Goal: Task Accomplishment & Management: Manage account settings

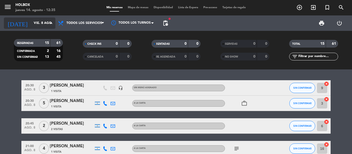
click at [46, 22] on input "vie. 8 ago." at bounding box center [53, 23] width 44 height 9
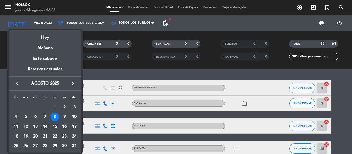
click at [47, 125] on div "14" at bounding box center [45, 127] width 9 height 9
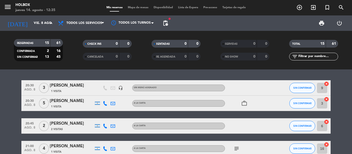
type input "jue. 14 ago."
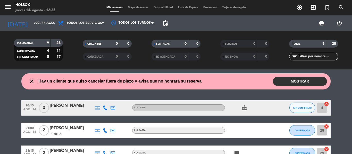
click at [297, 81] on button "MOSTRAR" at bounding box center [300, 81] width 54 height 9
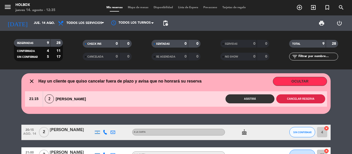
click at [298, 99] on button "Cancelar reserva" at bounding box center [300, 99] width 49 height 9
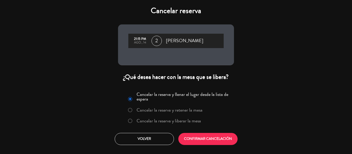
click at [133, 119] on label "Cancelar la reserva y liberar la mesa" at bounding box center [164, 121] width 78 height 9
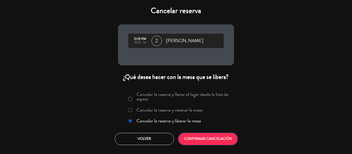
click at [212, 137] on button "CONFIRMAR CANCELACIÓN" at bounding box center [207, 139] width 59 height 12
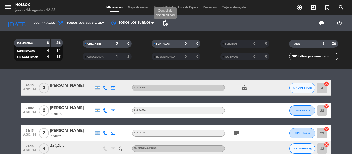
click at [166, 26] on span "pending_actions" at bounding box center [165, 23] width 6 height 6
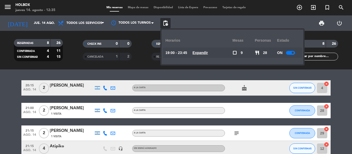
click at [207, 52] on u "Expandir" at bounding box center [199, 53] width 15 height 4
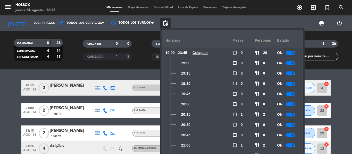
click at [290, 64] on div at bounding box center [290, 63] width 9 height 4
click at [289, 75] on div at bounding box center [290, 74] width 9 height 4
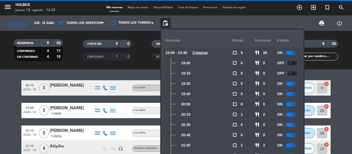
click at [290, 85] on div at bounding box center [290, 84] width 9 height 4
click at [291, 94] on div at bounding box center [290, 94] width 9 height 4
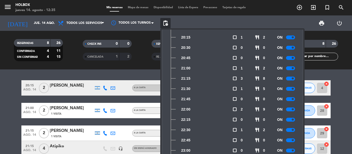
scroll to position [86, 0]
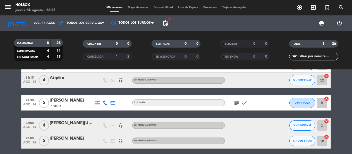
scroll to position [77, 0]
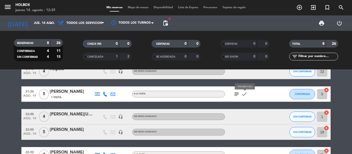
click at [244, 94] on icon "check" at bounding box center [244, 94] width 6 height 6
click at [237, 94] on icon "subject" at bounding box center [236, 94] width 6 height 6
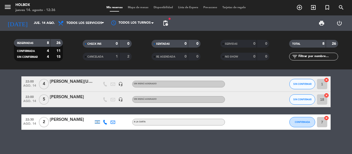
scroll to position [112, 0]
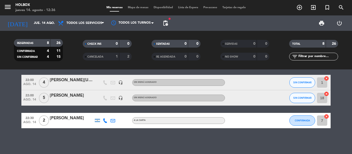
click at [121, 98] on icon "headset_mic" at bounding box center [120, 98] width 5 height 5
click at [120, 82] on icon "headset_mic" at bounding box center [120, 82] width 5 height 5
click at [121, 98] on icon "headset_mic" at bounding box center [120, 98] width 5 height 5
click at [120, 87] on div "Melina" at bounding box center [120, 89] width 17 height 9
click at [121, 97] on icon "headset_mic" at bounding box center [120, 98] width 5 height 5
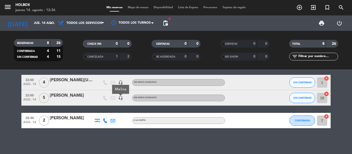
click at [121, 88] on div "Melina" at bounding box center [120, 89] width 17 height 9
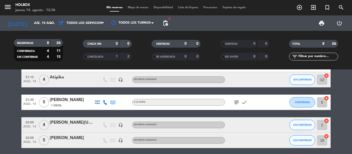
scroll to position [60, 0]
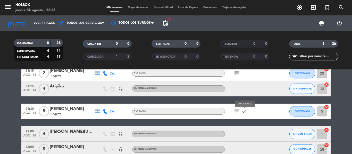
click at [246, 111] on icon "check" at bounding box center [244, 111] width 6 height 6
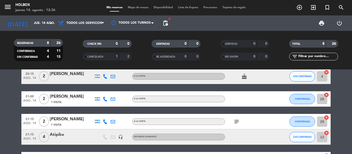
scroll to position [9, 0]
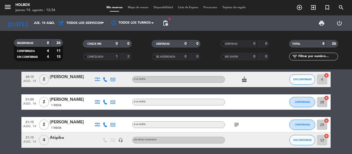
click at [234, 122] on icon "subject" at bounding box center [236, 125] width 6 height 6
click at [237, 126] on icon "subject" at bounding box center [236, 125] width 6 height 6
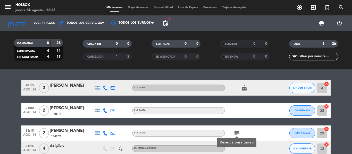
click at [242, 87] on icon "cake" at bounding box center [244, 88] width 6 height 6
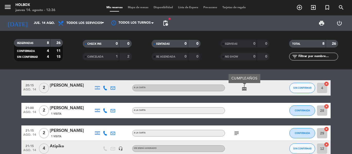
click at [245, 91] on div "cake CUMPLEAÑOS" at bounding box center [248, 87] width 46 height 15
